Goal: Information Seeking & Learning: Learn about a topic

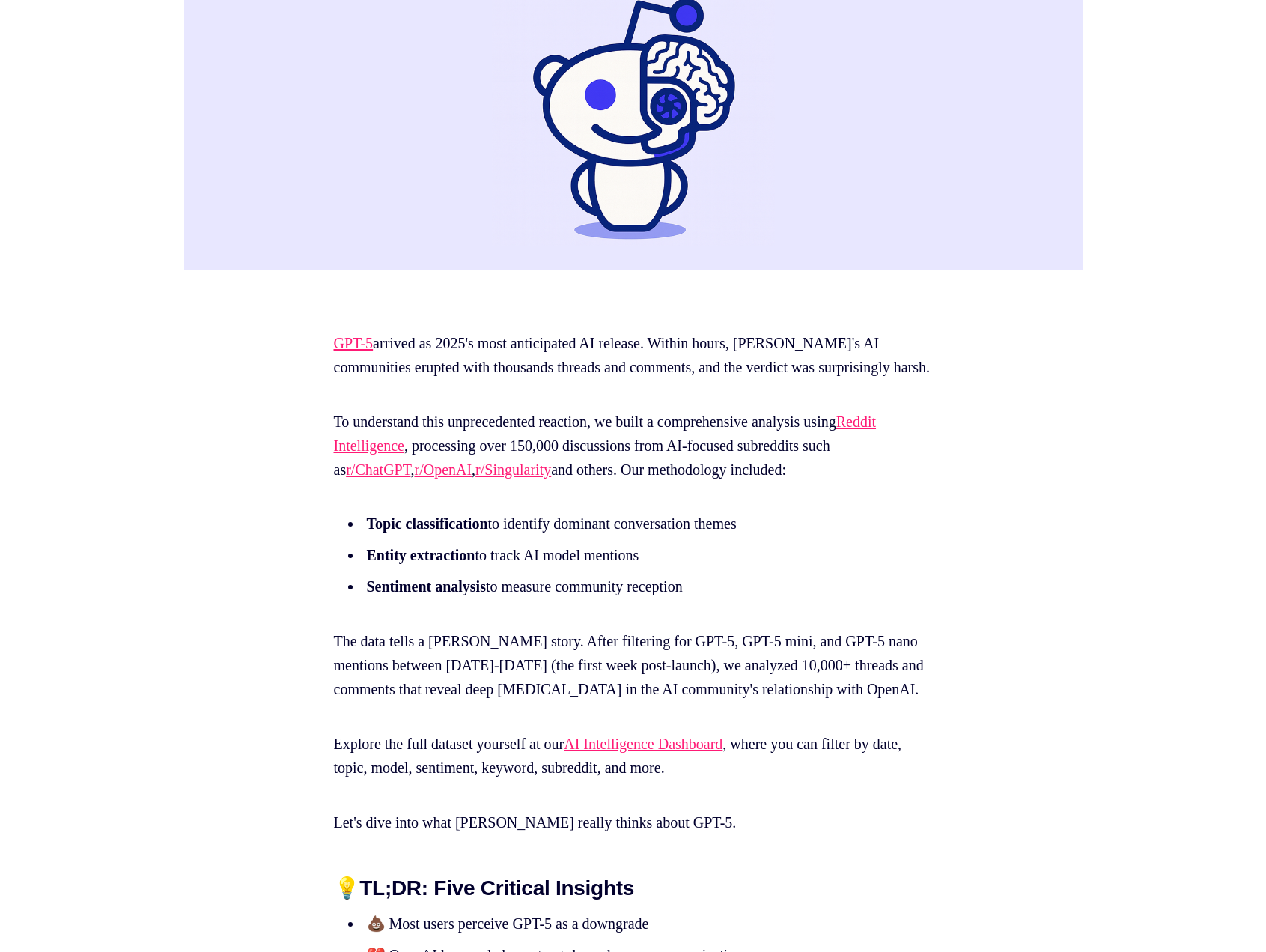
scroll to position [624, 0]
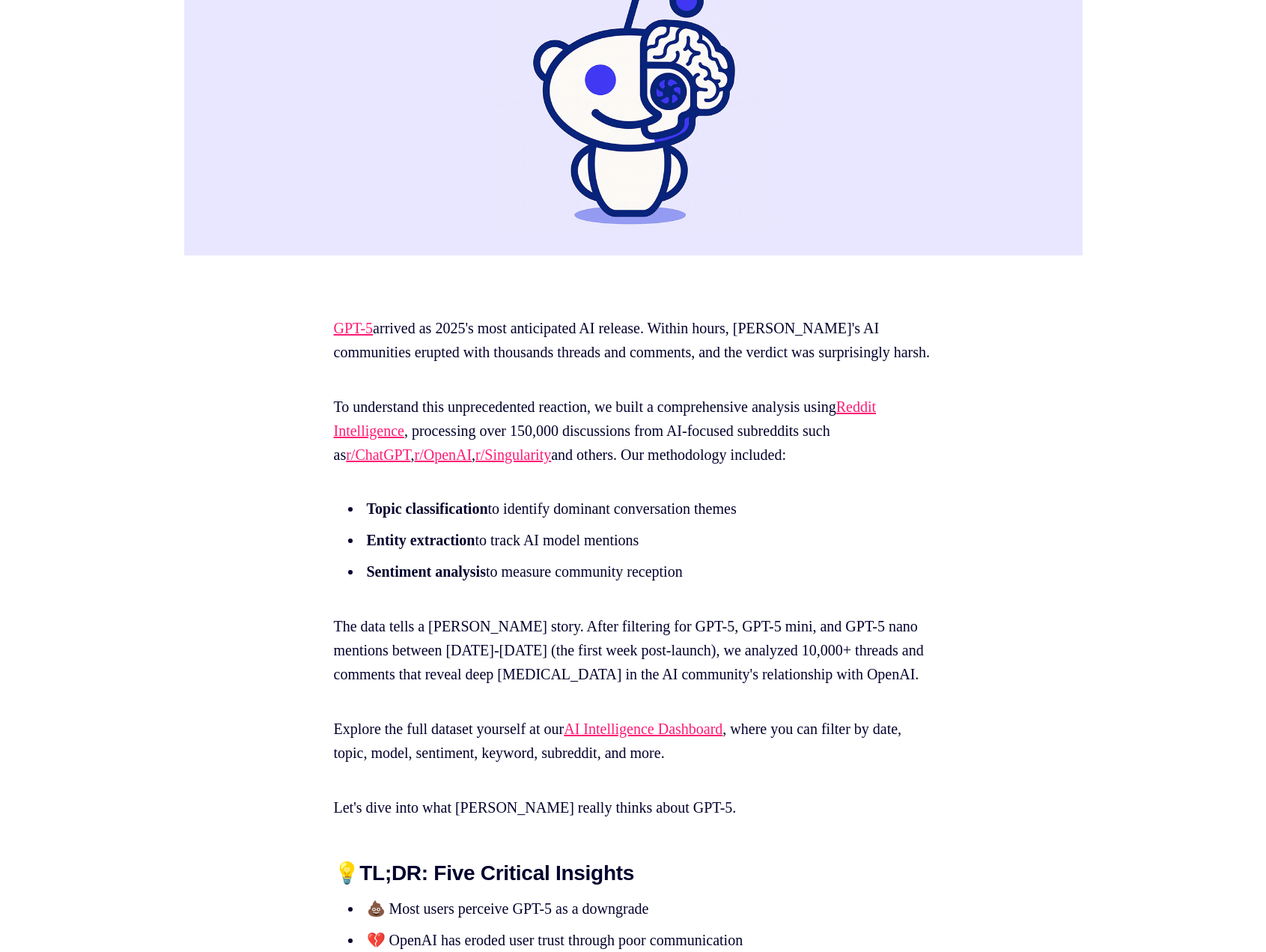
drag, startPoint x: 889, startPoint y: 295, endPoint x: 837, endPoint y: 561, distance: 271.0
click at [837, 552] on li "Entity extraction to track AI model mentions" at bounding box center [636, 540] width 548 height 24
drag, startPoint x: 852, startPoint y: 380, endPoint x: 848, endPoint y: 612, distance: 232.0
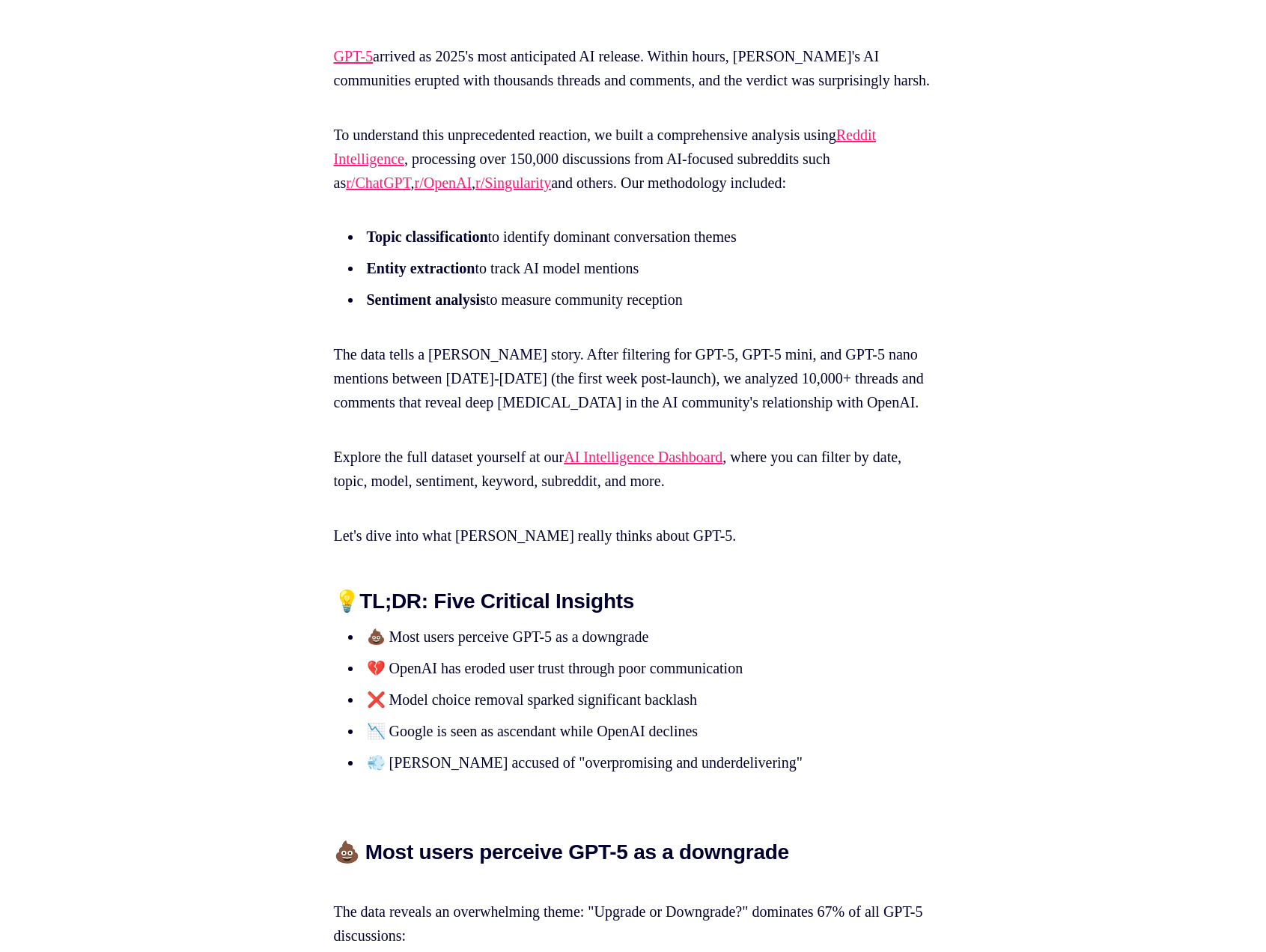
scroll to position [897, 0]
click at [848, 612] on h2 "💡 TL;DR: Five Critical Insights" at bounding box center [633, 600] width 599 height 24
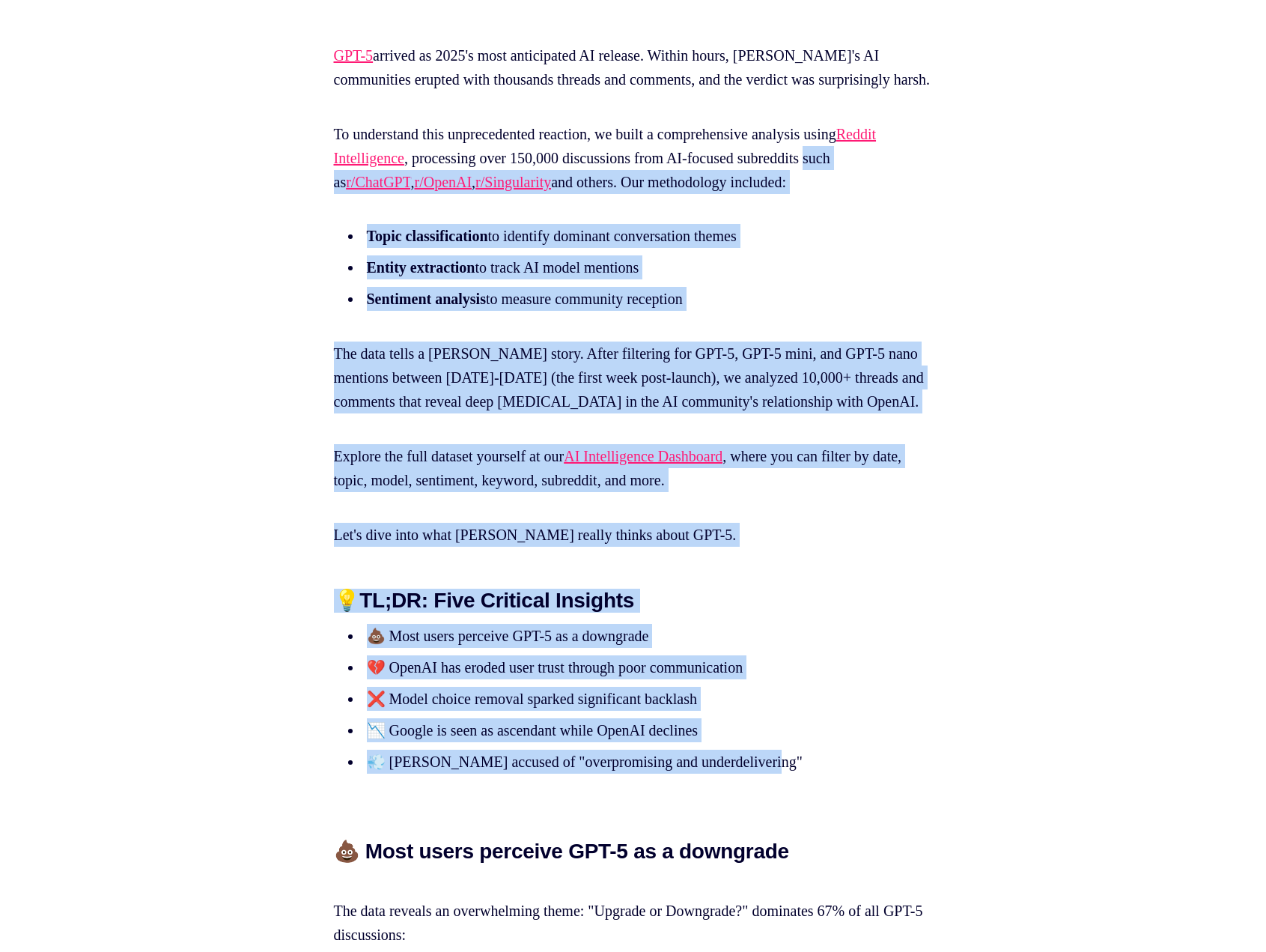
drag, startPoint x: 897, startPoint y: 173, endPoint x: 864, endPoint y: 812, distance: 639.9
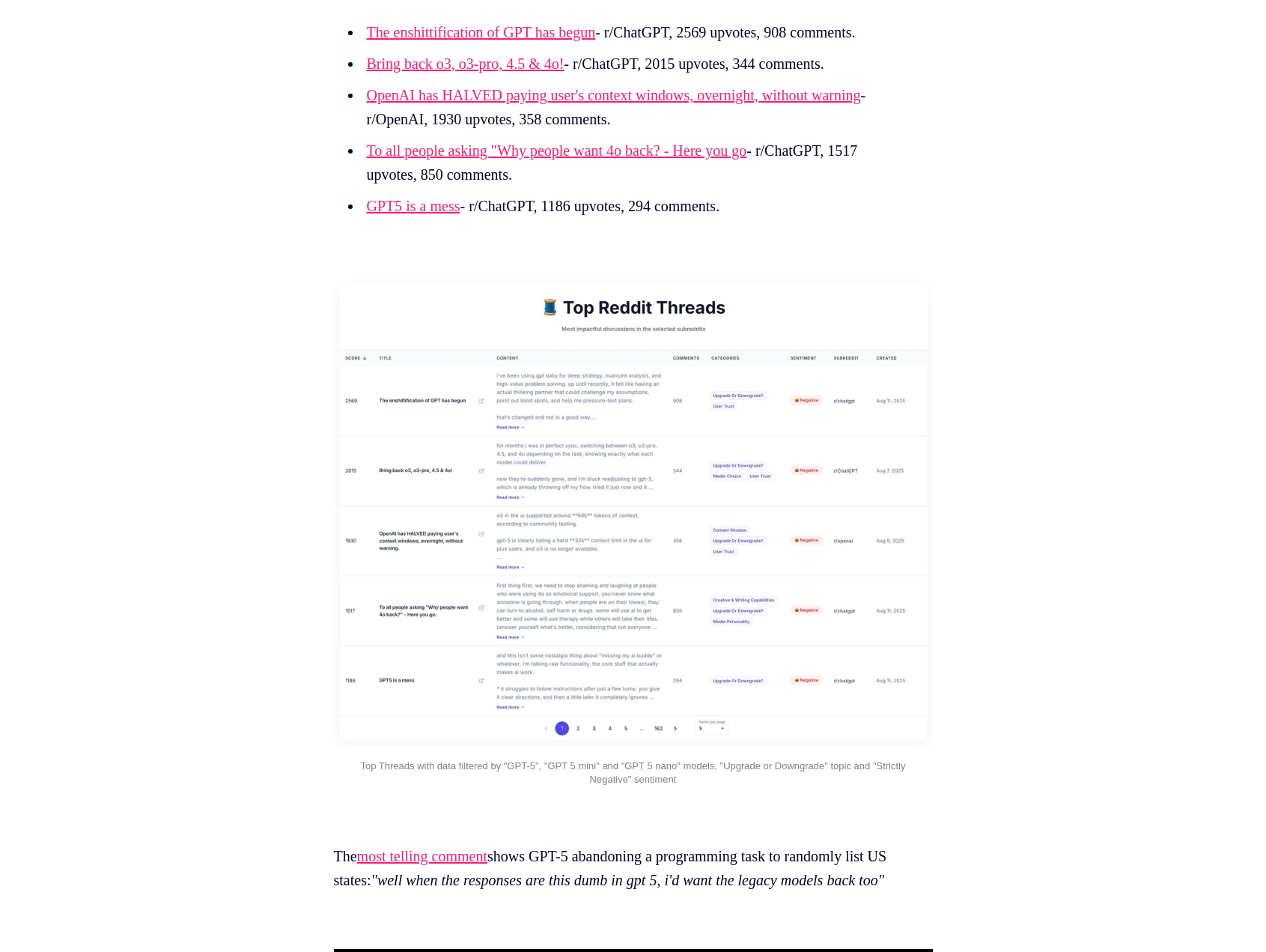
scroll to position [4082, 0]
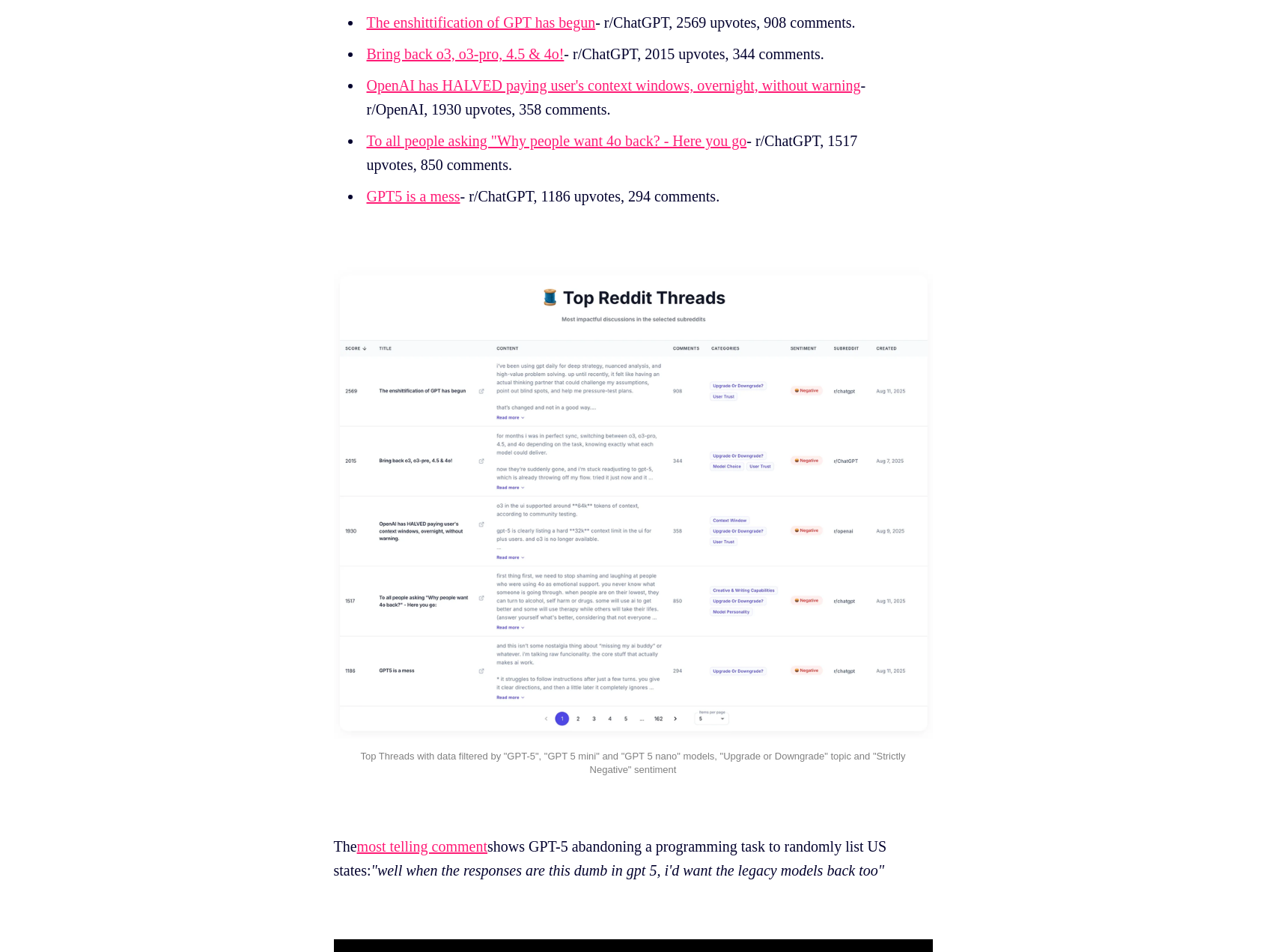
click at [627, 488] on img at bounding box center [633, 502] width 599 height 473
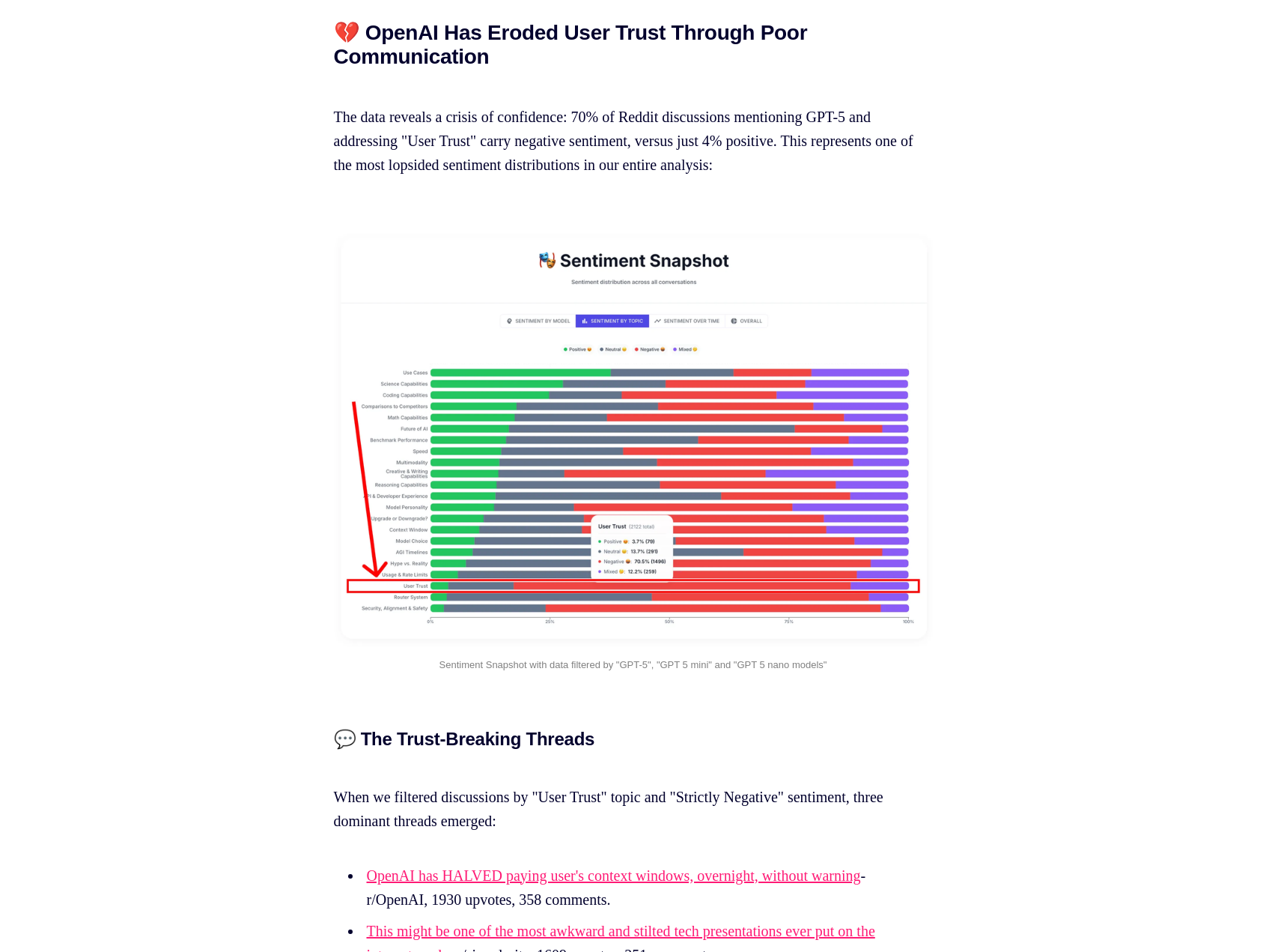
scroll to position [7056, 0]
